Goal: Task Accomplishment & Management: Use online tool/utility

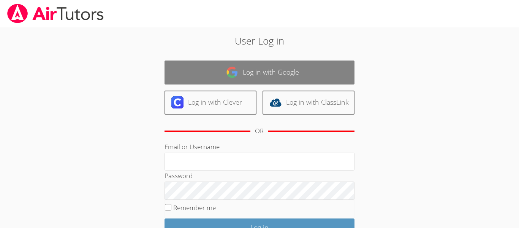
click at [217, 76] on link "Log in with Google" at bounding box center [260, 72] width 190 height 24
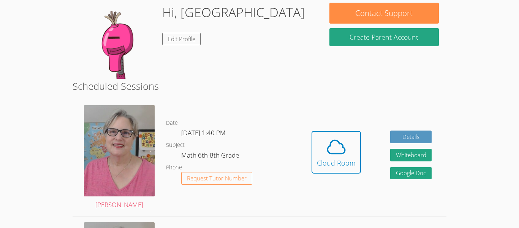
scroll to position [71, 0]
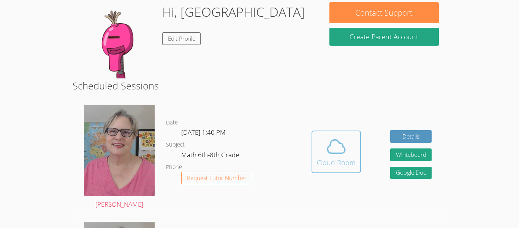
click at [351, 163] on div "Cloud Room" at bounding box center [336, 162] width 39 height 11
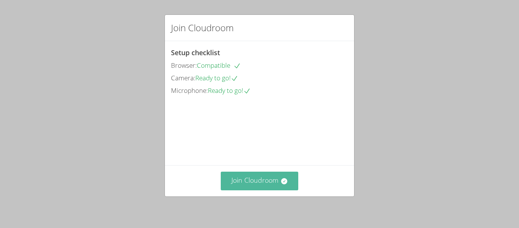
click at [257, 180] on button "Join Cloudroom" at bounding box center [260, 180] width 78 height 19
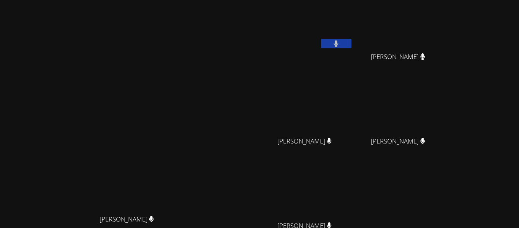
scroll to position [22, 0]
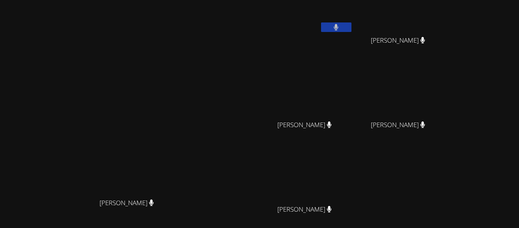
click at [339, 30] on icon at bounding box center [336, 27] width 5 height 6
click at [340, 30] on icon at bounding box center [336, 27] width 8 height 6
click at [339, 30] on icon at bounding box center [336, 27] width 5 height 6
click at [446, 32] on div "[PERSON_NAME]" at bounding box center [401, 47] width 90 height 30
click at [351, 27] on button at bounding box center [336, 26] width 30 height 9
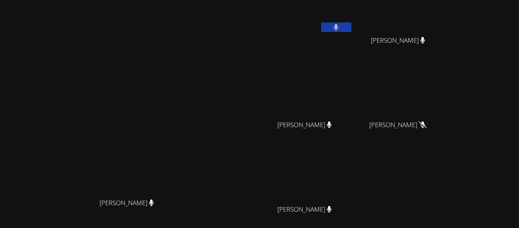
scroll to position [0, 0]
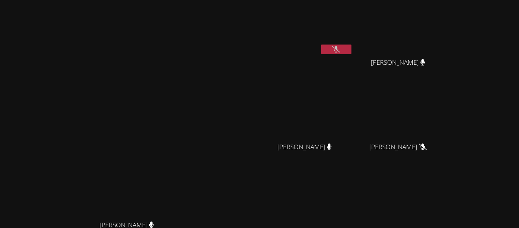
click at [340, 51] on icon at bounding box center [336, 49] width 8 height 6
click at [351, 51] on button at bounding box center [336, 48] width 30 height 9
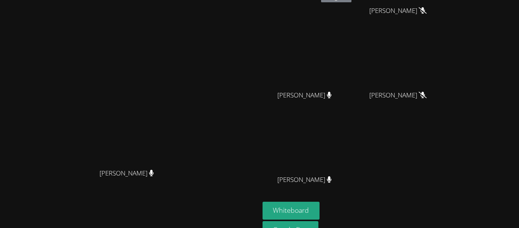
scroll to position [93, 0]
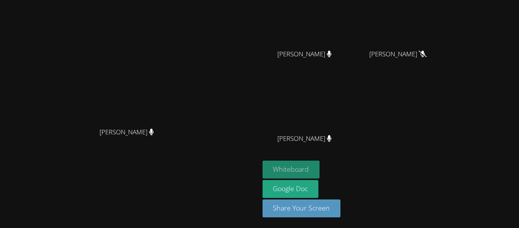
click at [320, 171] on button "Whiteboard" at bounding box center [291, 169] width 57 height 18
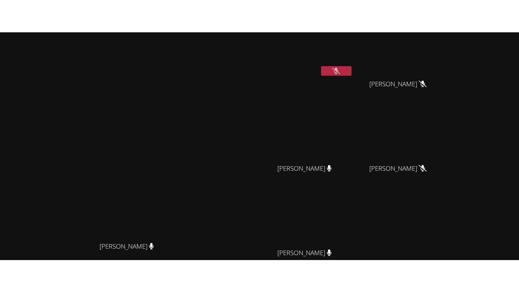
scroll to position [0, 0]
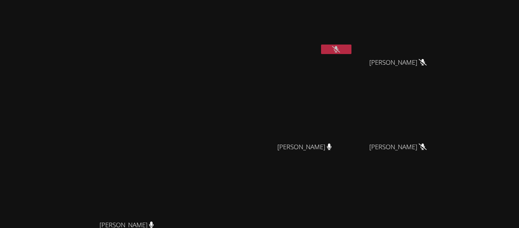
click at [340, 52] on icon at bounding box center [336, 49] width 8 height 6
